Goal: Task Accomplishment & Management: Complete application form

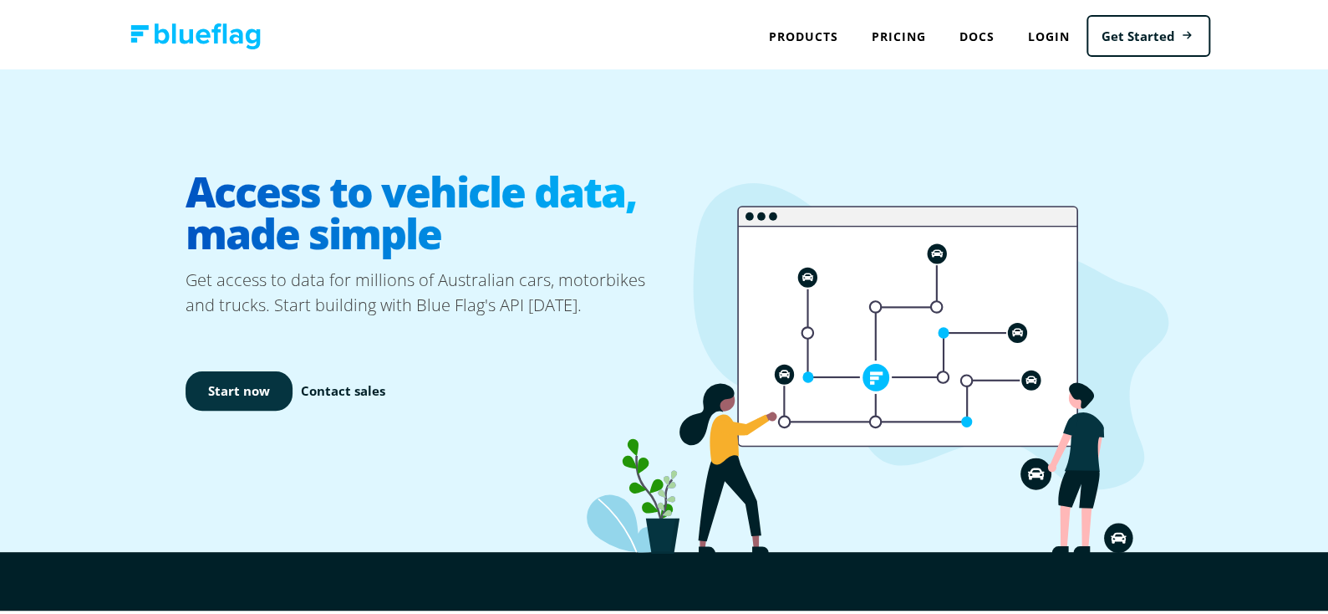
click at [244, 380] on link "Start now" at bounding box center [239, 388] width 107 height 39
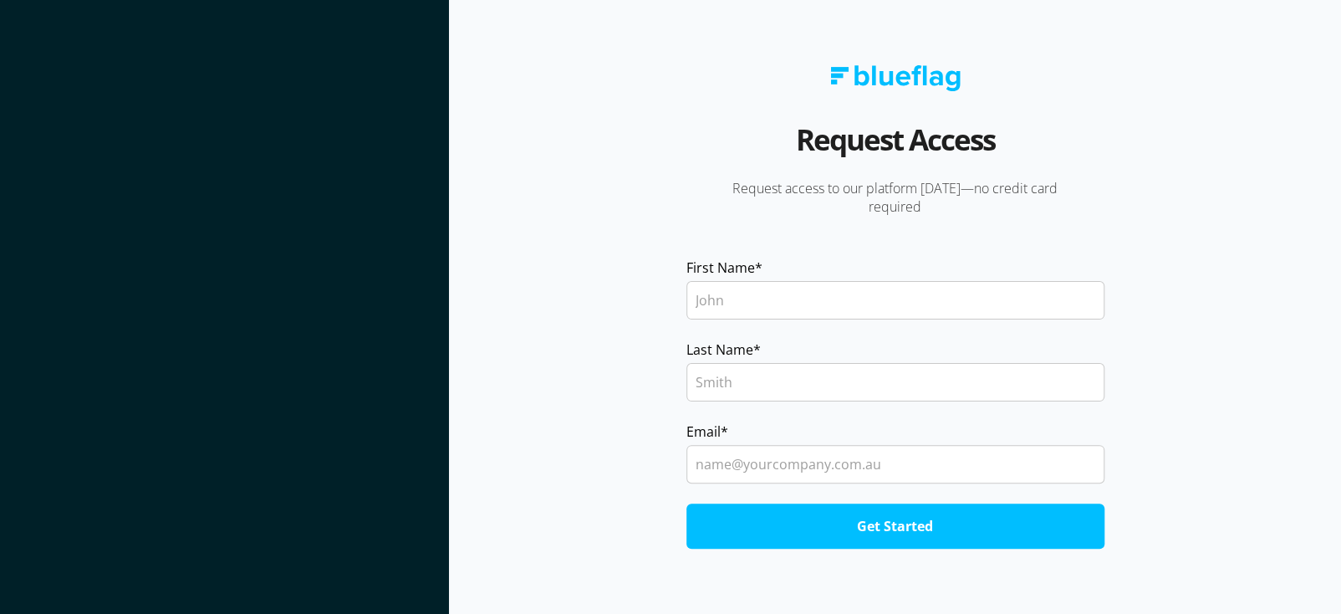
click at [708, 371] on input "Last Name *" at bounding box center [895, 382] width 418 height 38
click at [716, 291] on input "First Name *" at bounding box center [895, 300] width 418 height 38
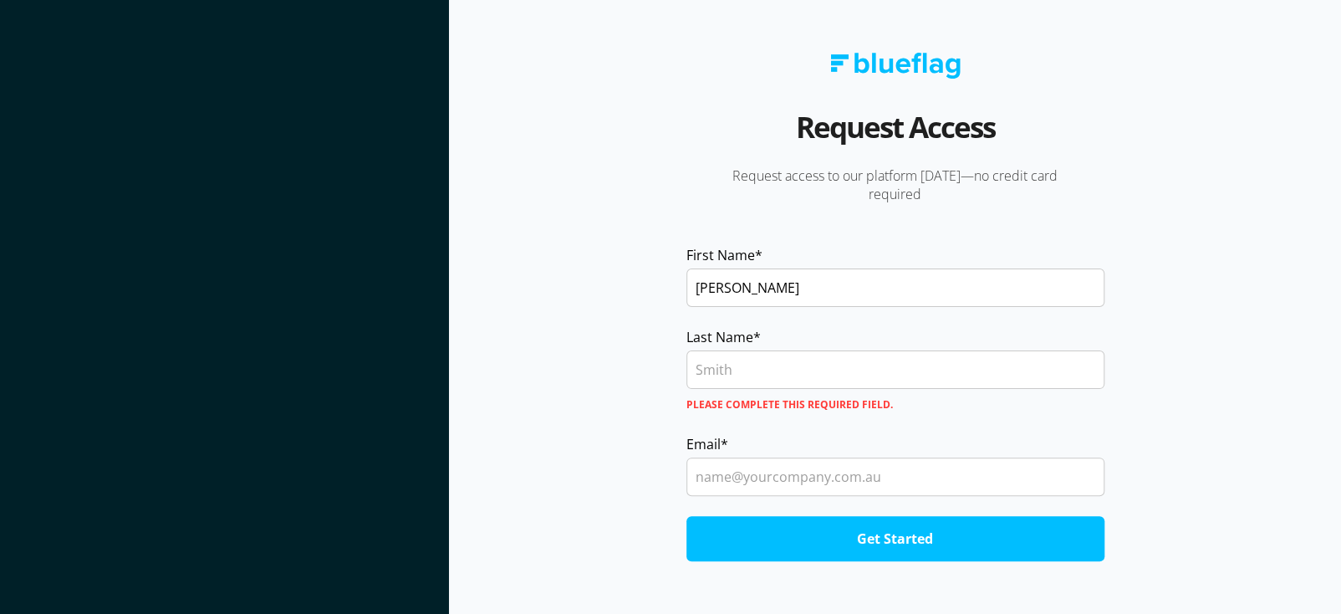
type input "[PERSON_NAME]"
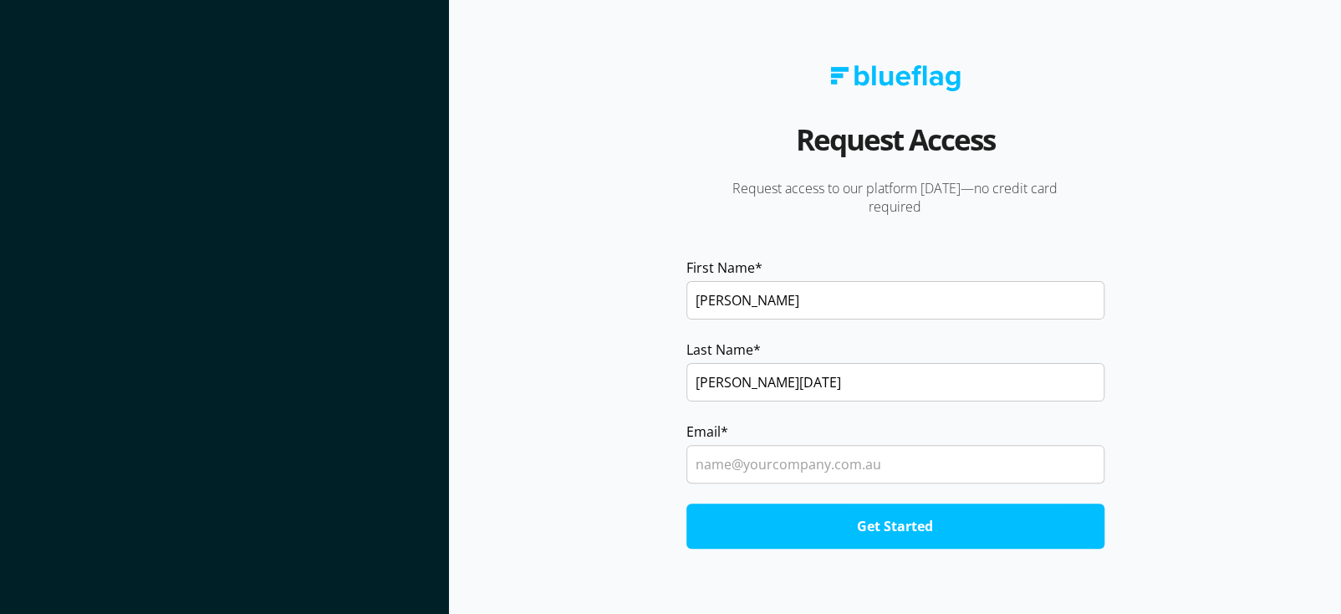
type input "[PERSON_NAME][DATE]"
click at [599, 379] on section "Request Access Request access to our platform [DATE]—no credit card required Fi…" at bounding box center [895, 307] width 892 height 614
click at [741, 466] on input "Email *" at bounding box center [895, 464] width 418 height 38
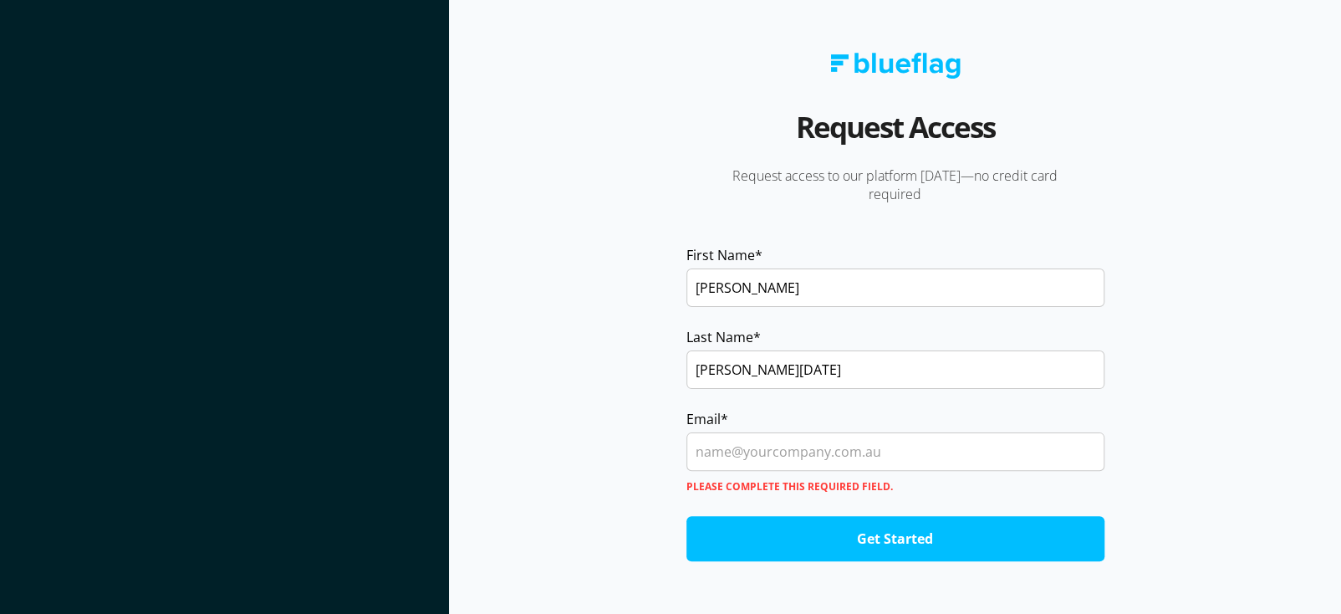
type input "[EMAIL_ADDRESS][DOMAIN_NAME]"
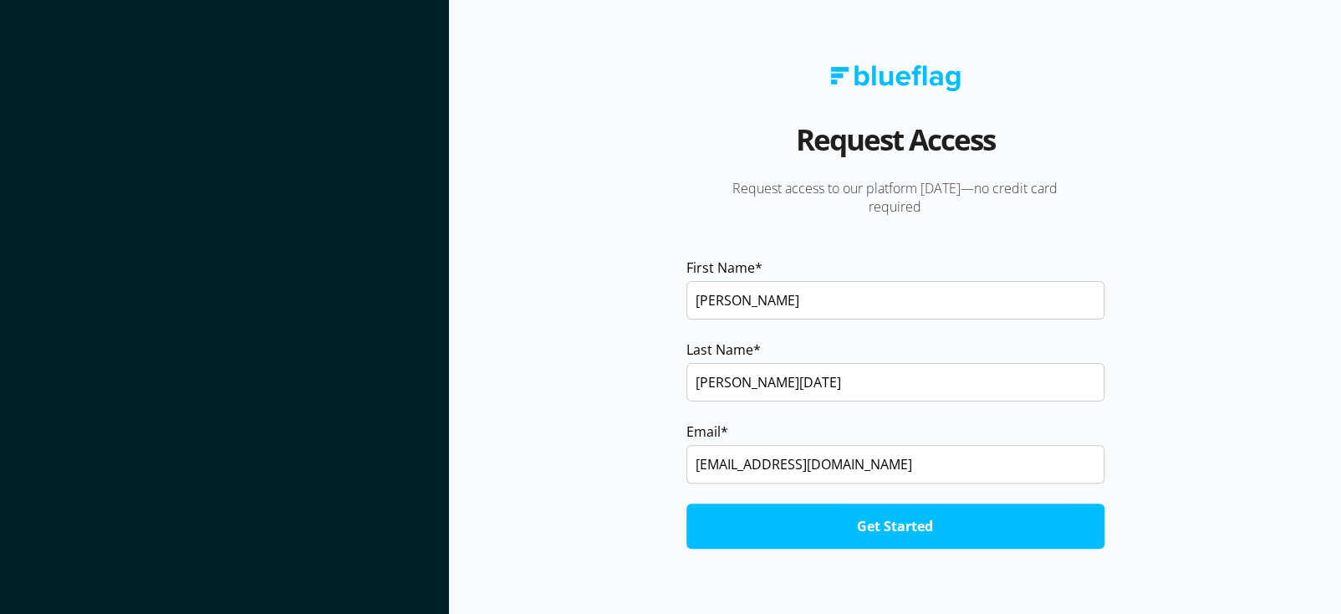
click at [900, 523] on input "Get Started" at bounding box center [895, 525] width 418 height 45
